Goal: Task Accomplishment & Management: Use online tool/utility

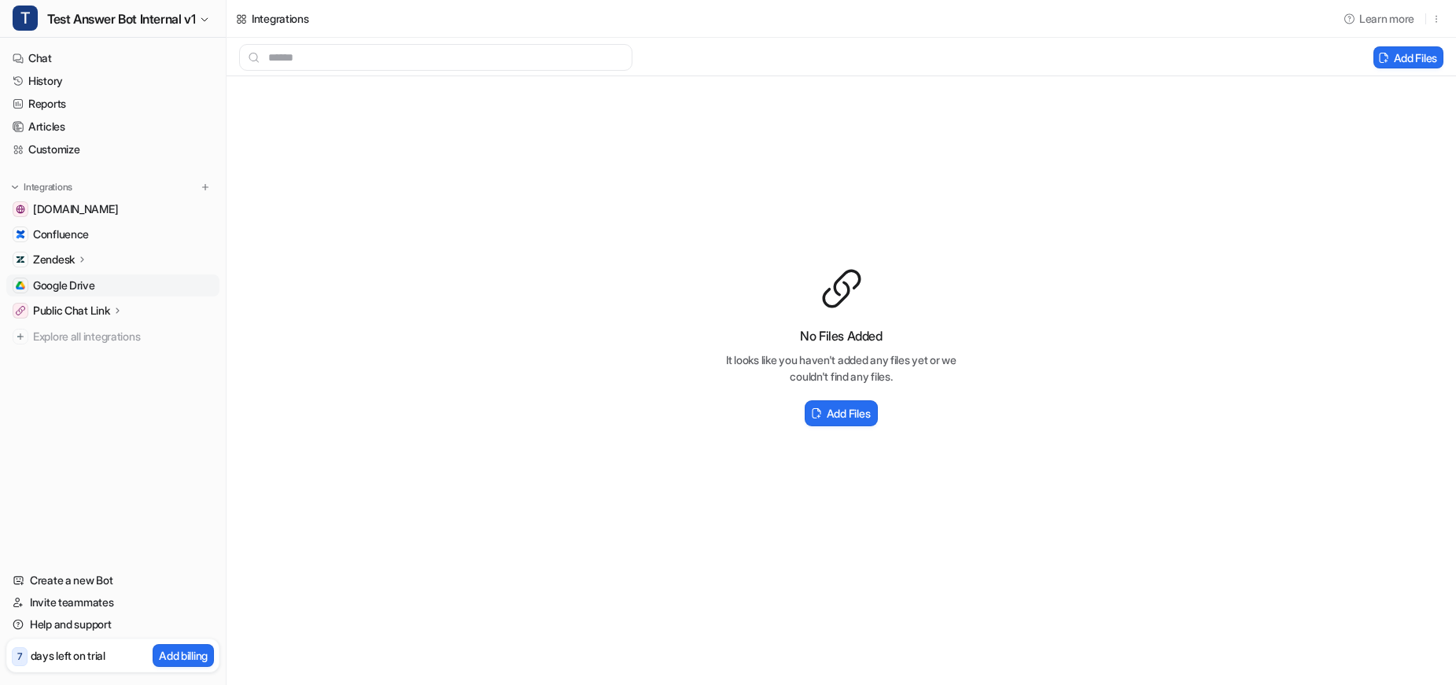
click at [147, 186] on div "Integrations" at bounding box center [113, 187] width 201 height 16
click at [204, 189] on img at bounding box center [205, 187] width 11 height 11
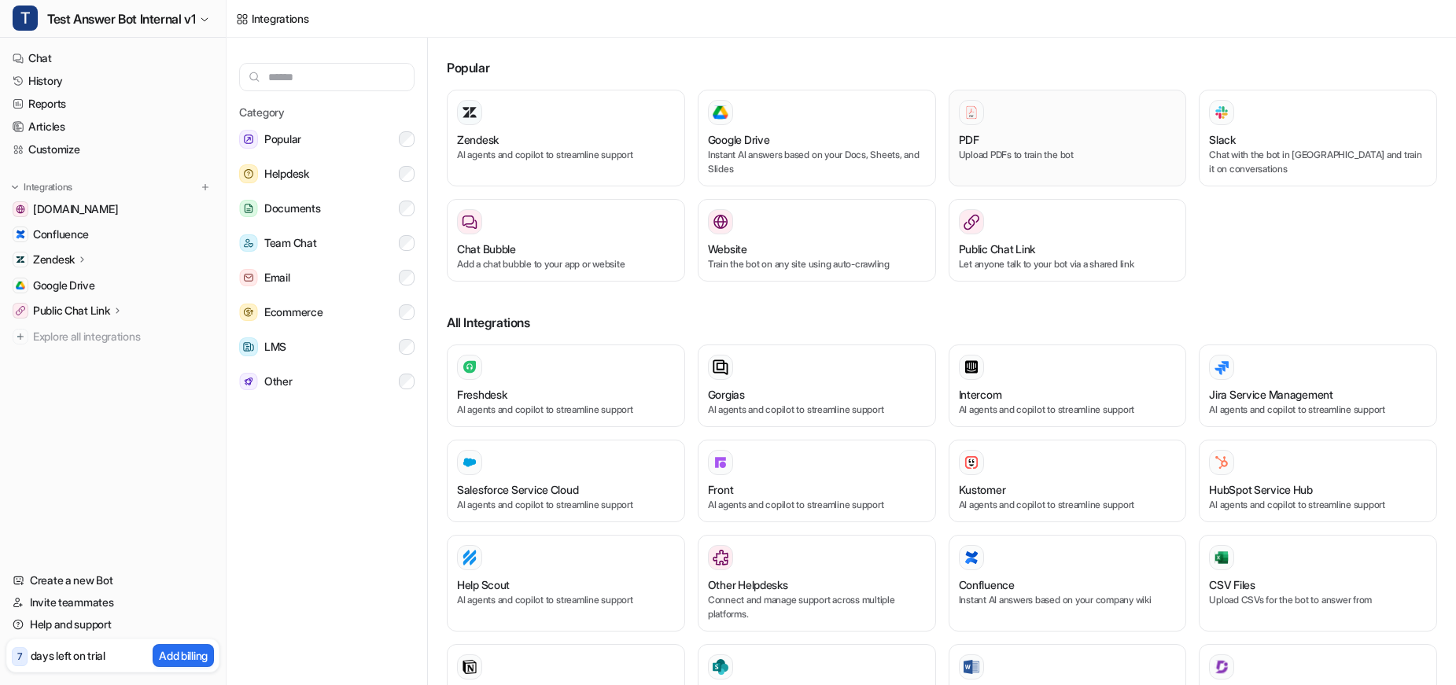
click at [1058, 141] on div "PDF" at bounding box center [1068, 139] width 218 height 17
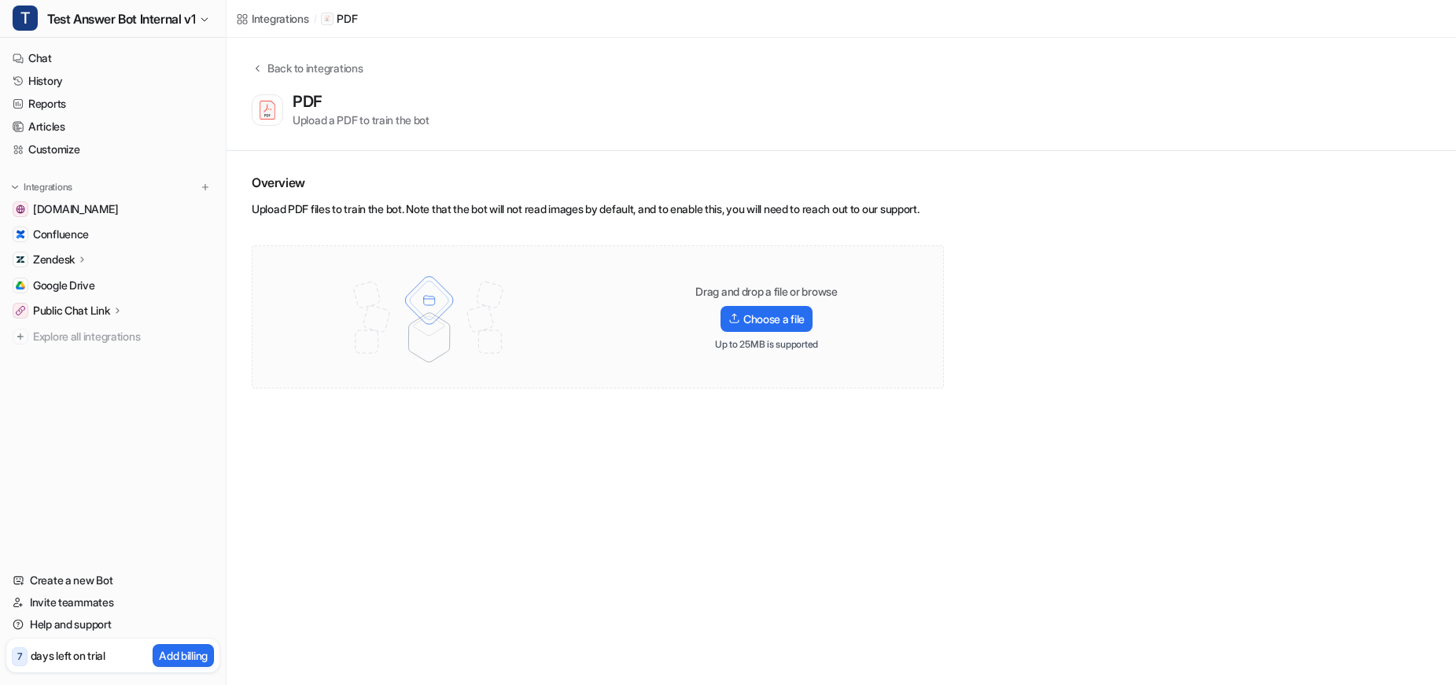
click at [1005, 282] on div "Overview Upload PDF files to train the bot. Note that the bot will not read ima…" at bounding box center [841, 281] width 1229 height 260
click at [775, 332] on label "Choose a file" at bounding box center [767, 319] width 92 height 26
click at [0, 0] on input "Choose a file" at bounding box center [0, 0] width 0 height 0
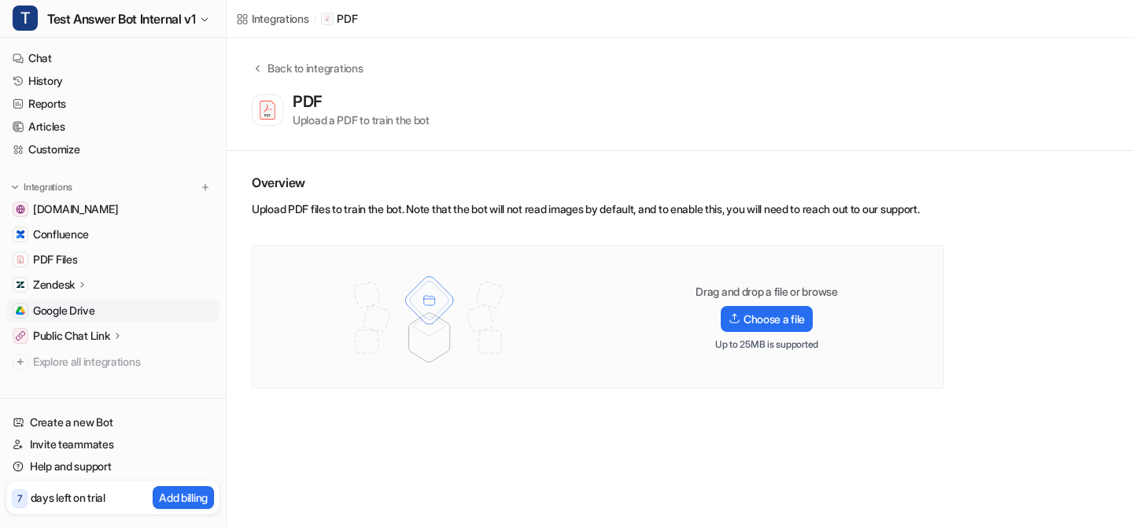
click at [72, 310] on span "Google Drive" at bounding box center [64, 311] width 62 height 16
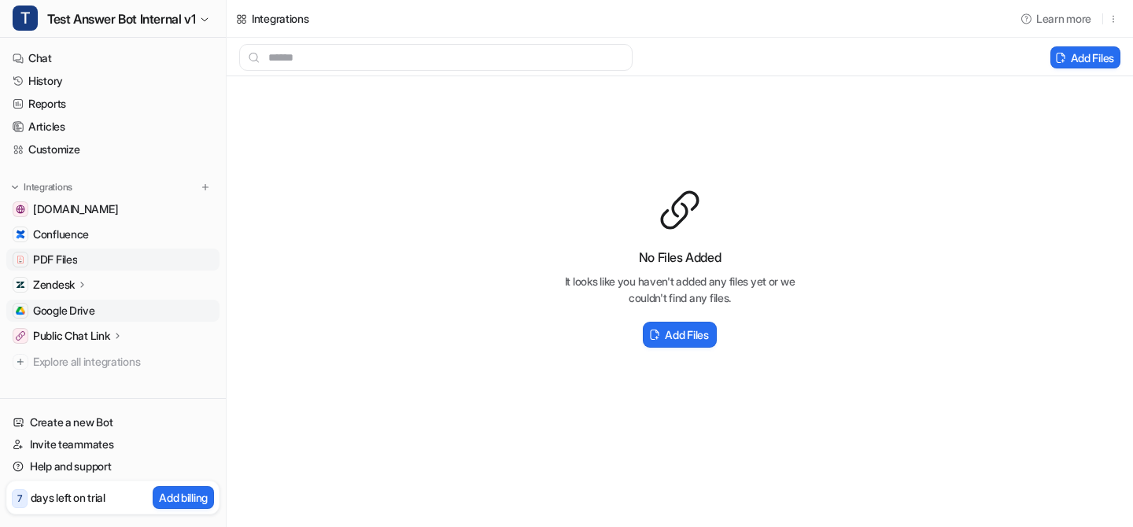
click at [68, 257] on span "PDF Files" at bounding box center [55, 260] width 44 height 16
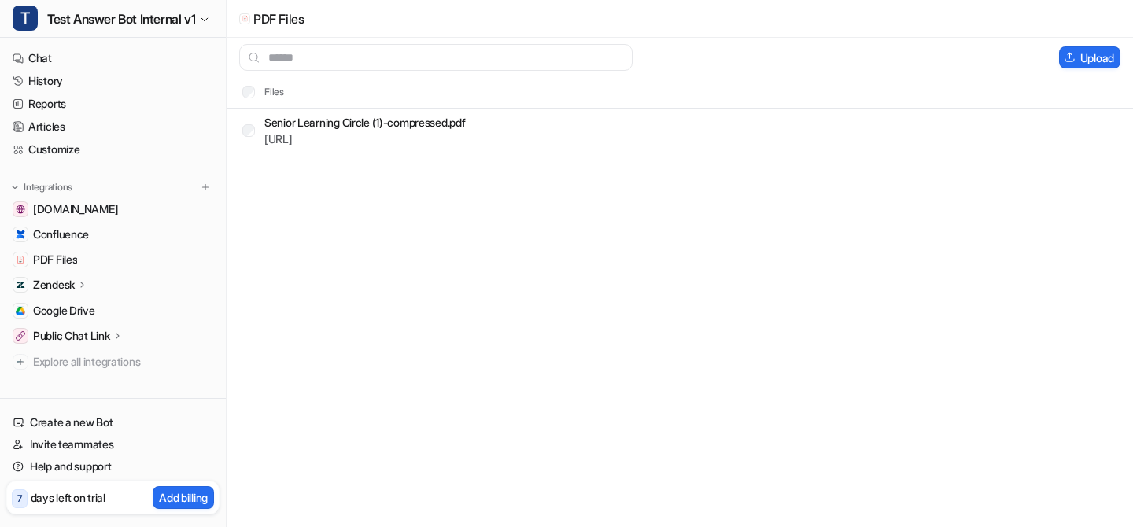
click at [109, 326] on div "Public Chat Link" at bounding box center [112, 336] width 213 height 22
click at [132, 362] on link "Overview" at bounding box center [121, 359] width 197 height 22
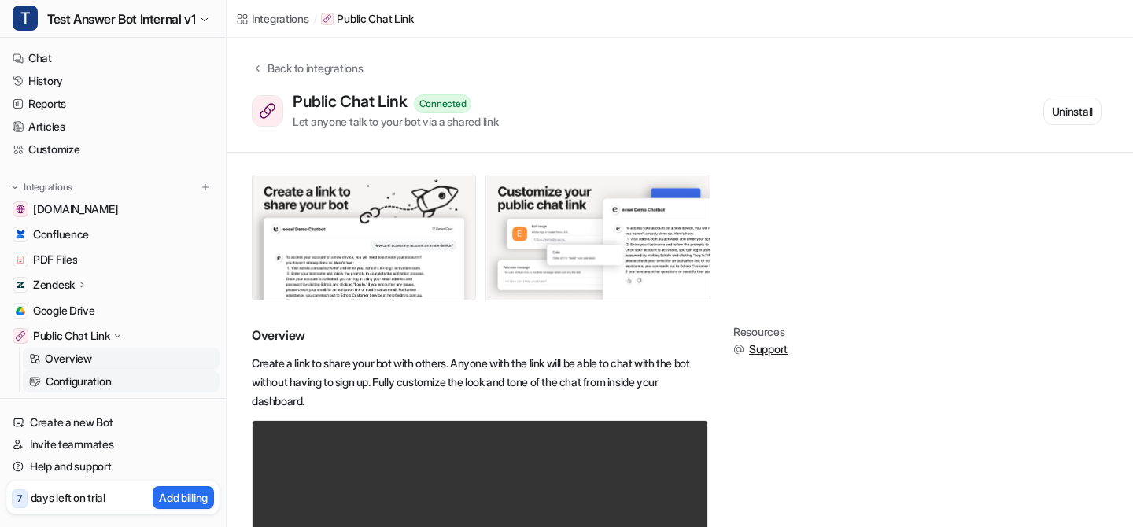
click at [120, 380] on link "Configuration" at bounding box center [121, 381] width 197 height 22
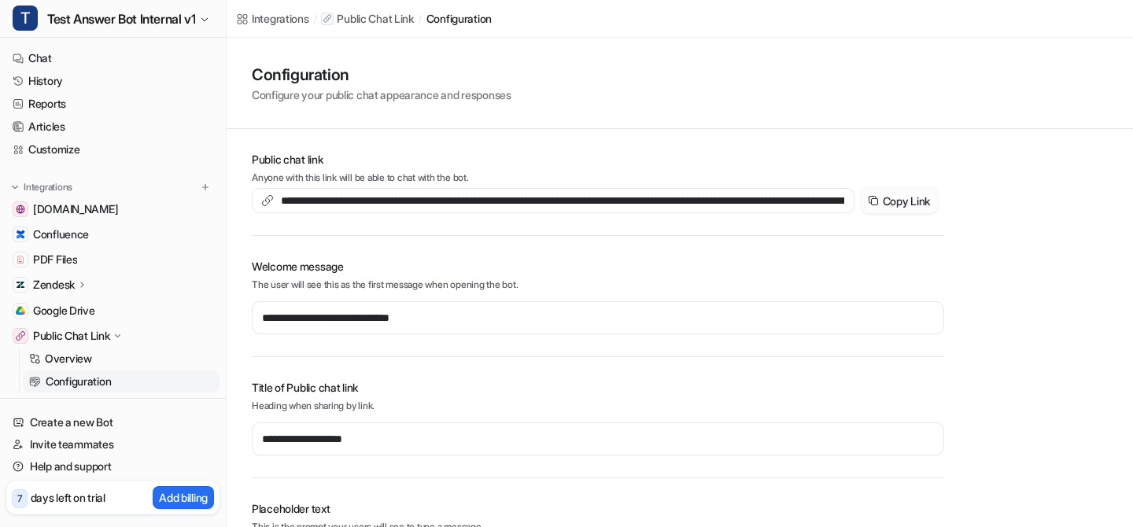
click at [905, 201] on button "Copy Link" at bounding box center [899, 200] width 77 height 25
click at [97, 372] on link "Configuration" at bounding box center [121, 381] width 197 height 22
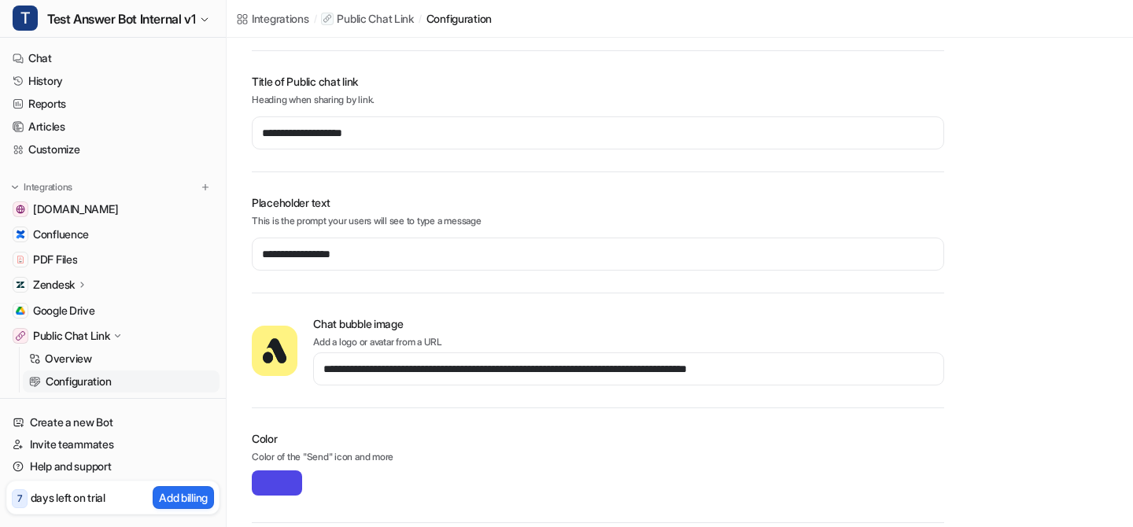
scroll to position [180, 0]
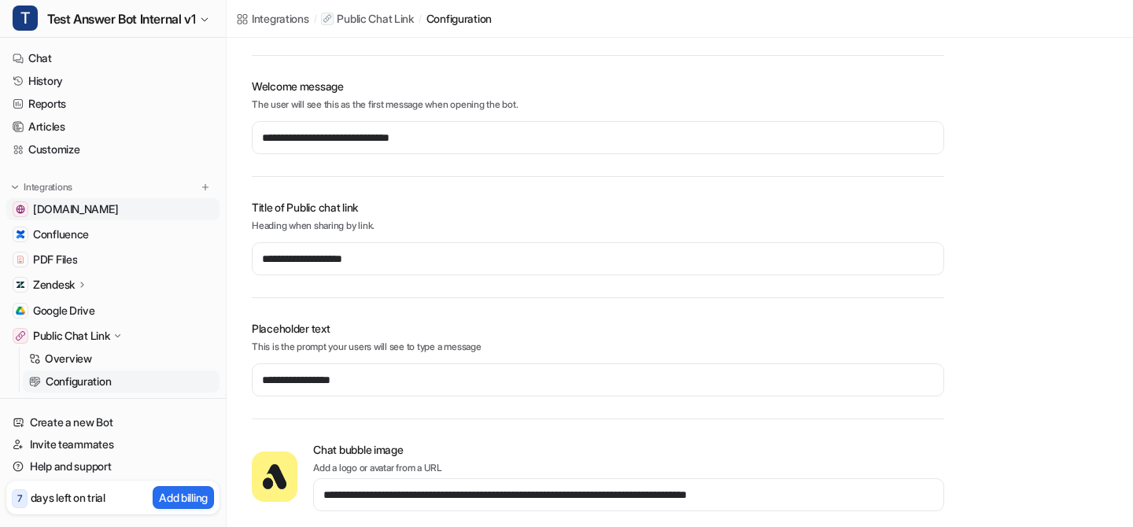
click at [163, 205] on link "[DOMAIN_NAME]" at bounding box center [112, 209] width 213 height 22
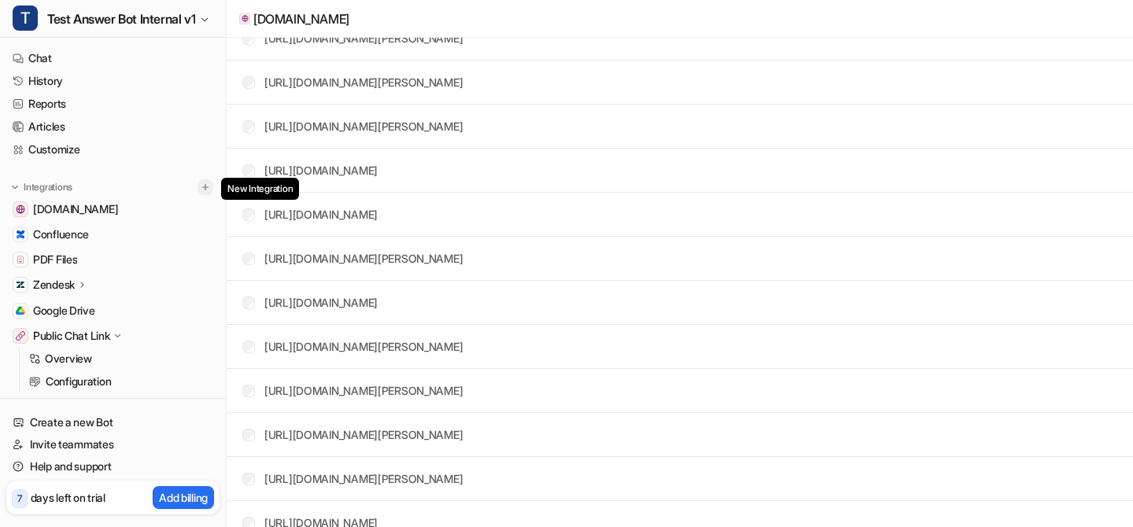
click at [203, 182] on img at bounding box center [205, 187] width 11 height 11
click at [208, 186] on img at bounding box center [205, 187] width 11 height 11
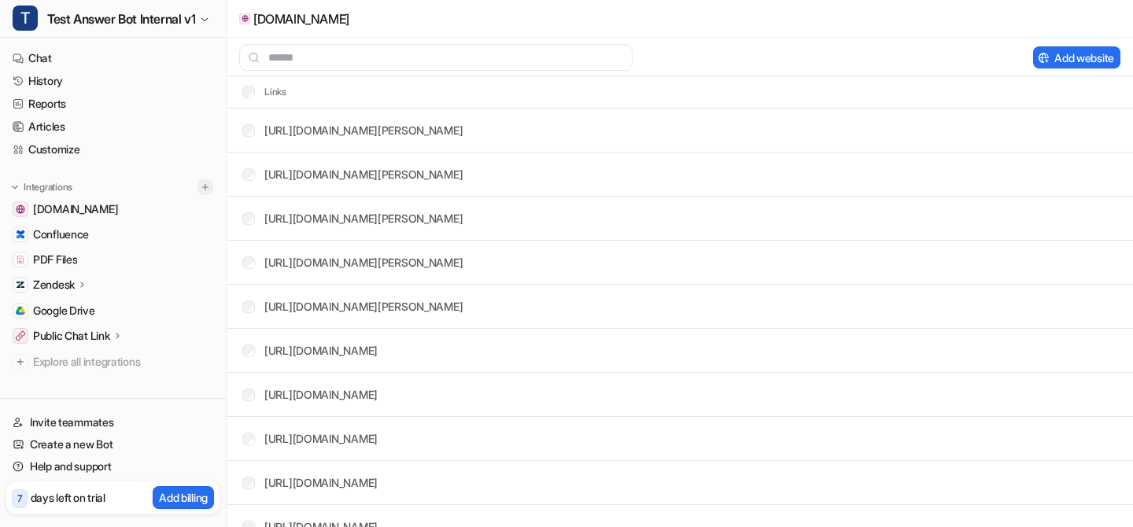
click at [201, 186] on img at bounding box center [205, 187] width 11 height 11
click at [202, 189] on img at bounding box center [205, 187] width 11 height 11
click at [101, 359] on span "Explore all integrations" at bounding box center [123, 361] width 180 height 25
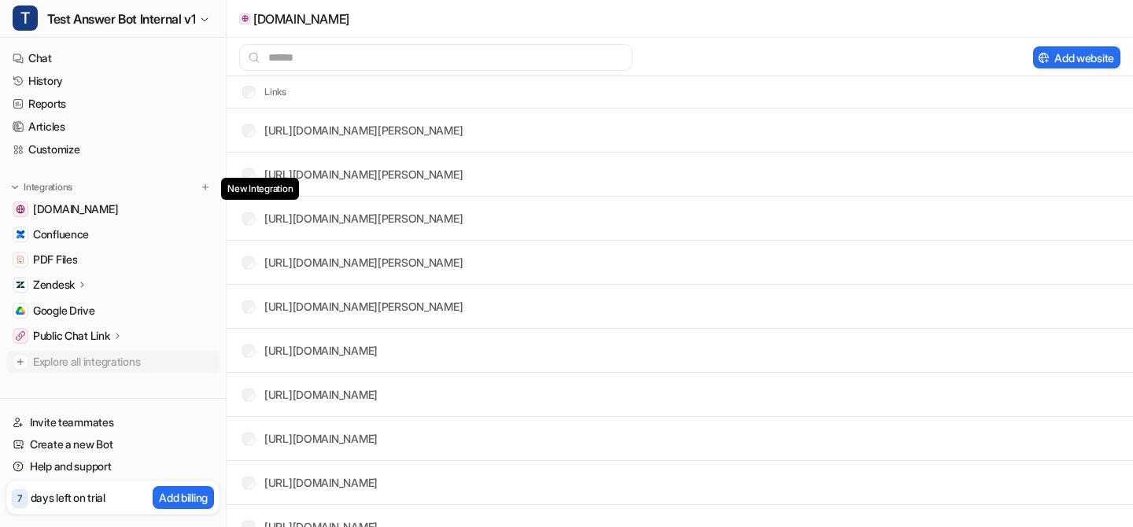
click at [101, 359] on span "Explore all integrations" at bounding box center [123, 361] width 180 height 25
click at [60, 60] on link "Chat" at bounding box center [112, 58] width 213 height 22
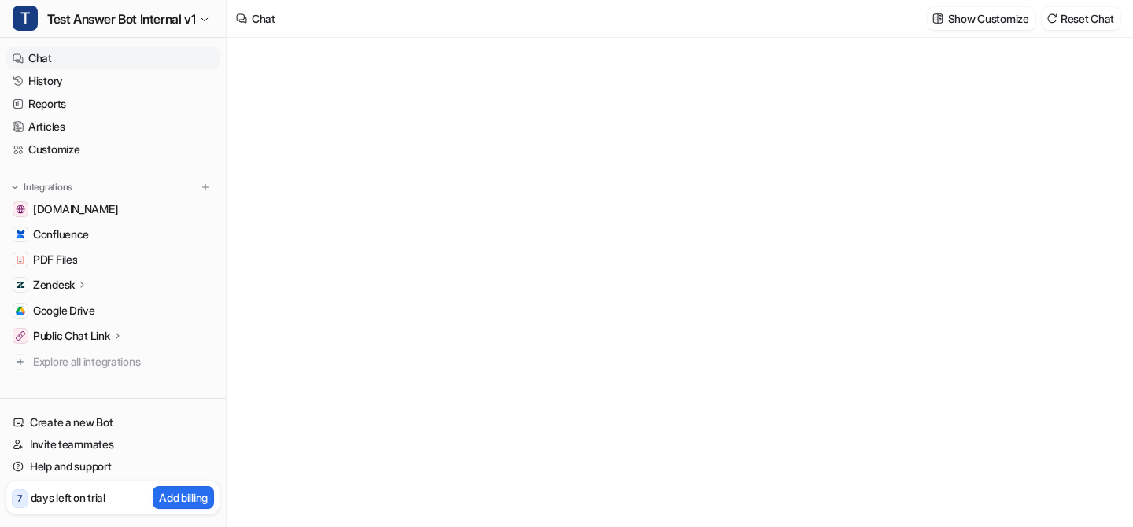
type textarea "**********"
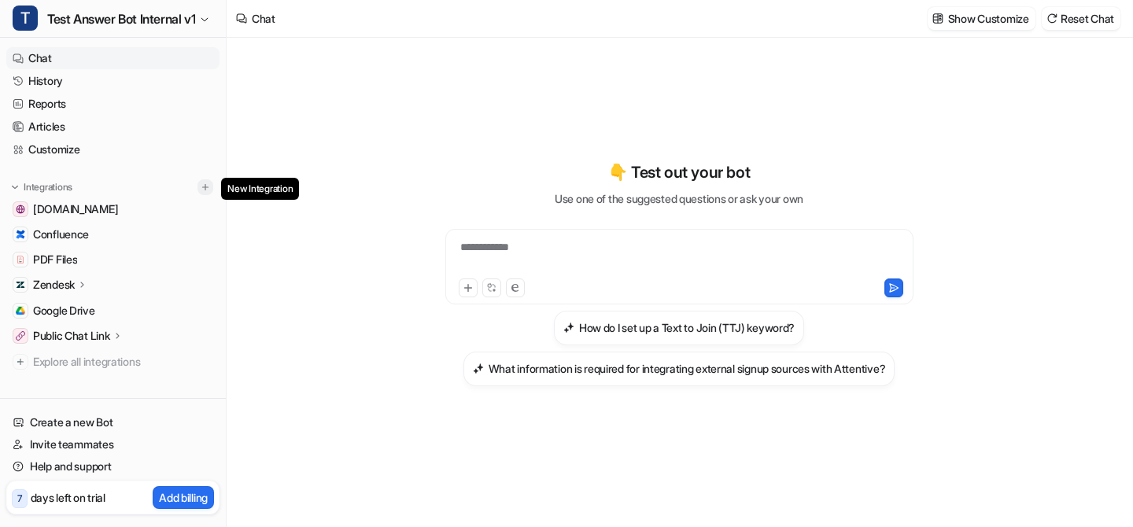
click at [204, 186] on img at bounding box center [205, 187] width 11 height 11
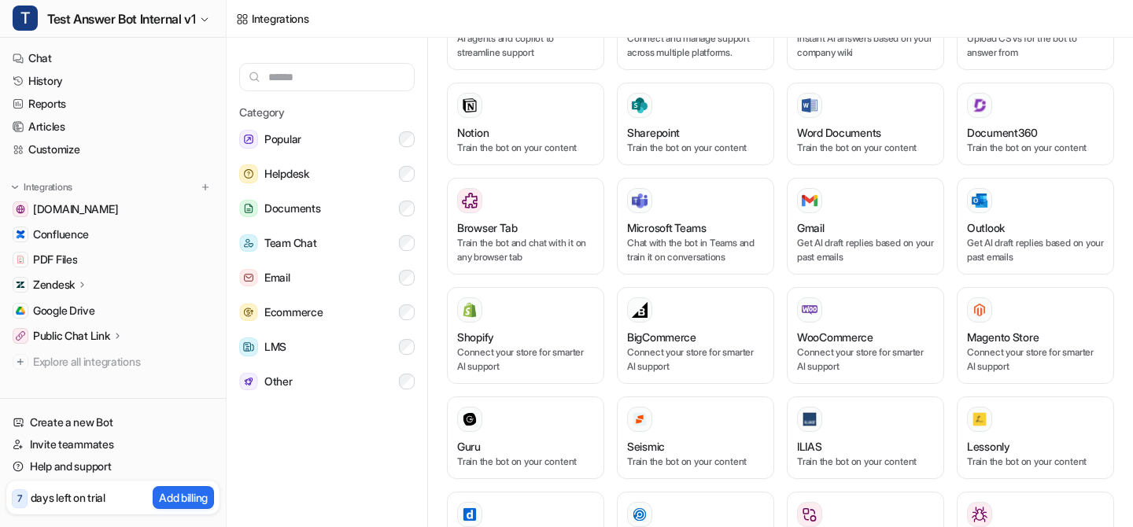
scroll to position [800, 0]
